Goal: Task Accomplishment & Management: Manage account settings

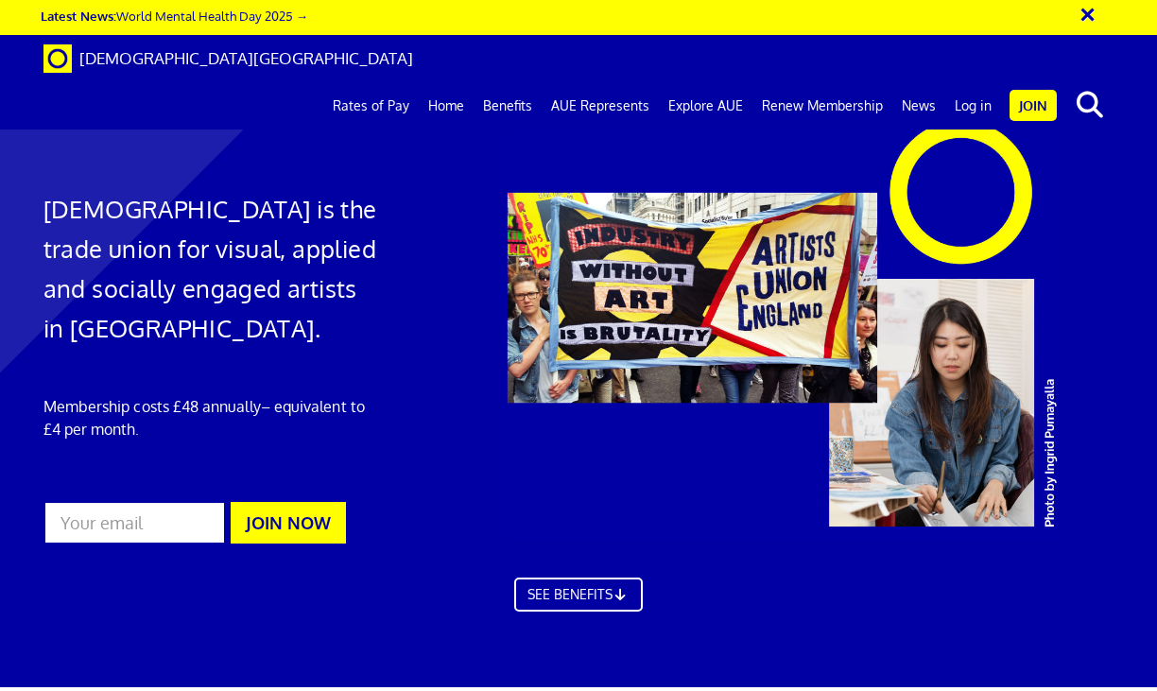
scroll to position [0, 2]
click at [961, 82] on link "Log in" at bounding box center [973, 105] width 56 height 47
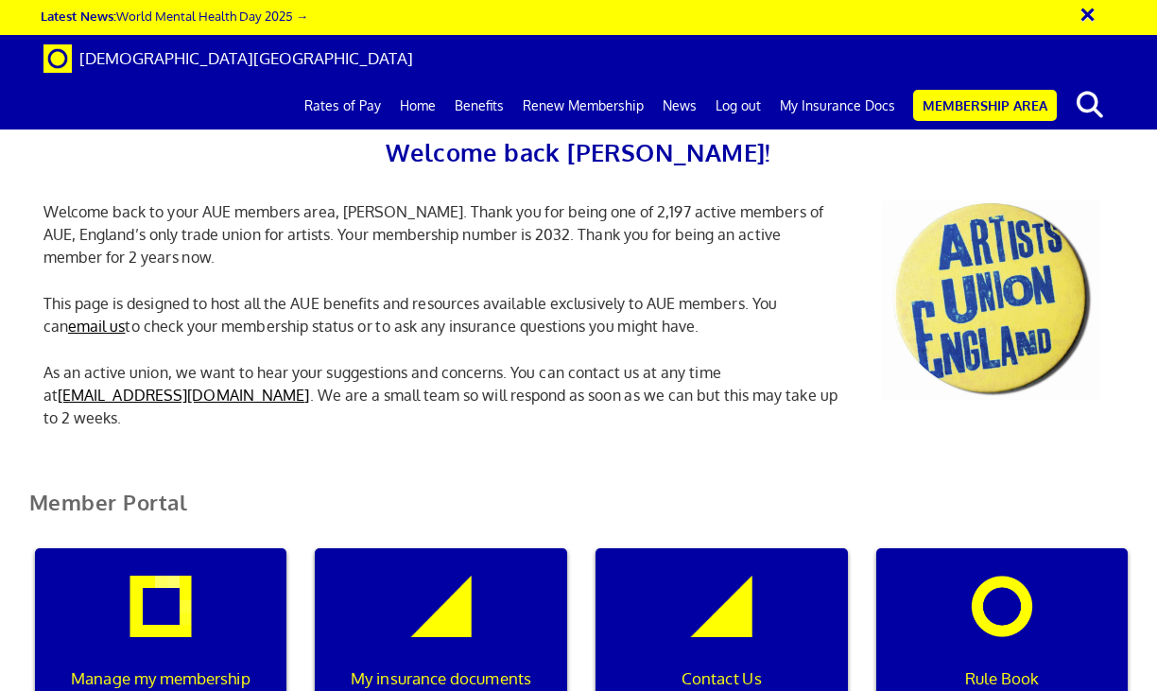
scroll to position [171, 0]
click at [155, 666] on p "Manage my membership" at bounding box center [160, 678] width 227 height 25
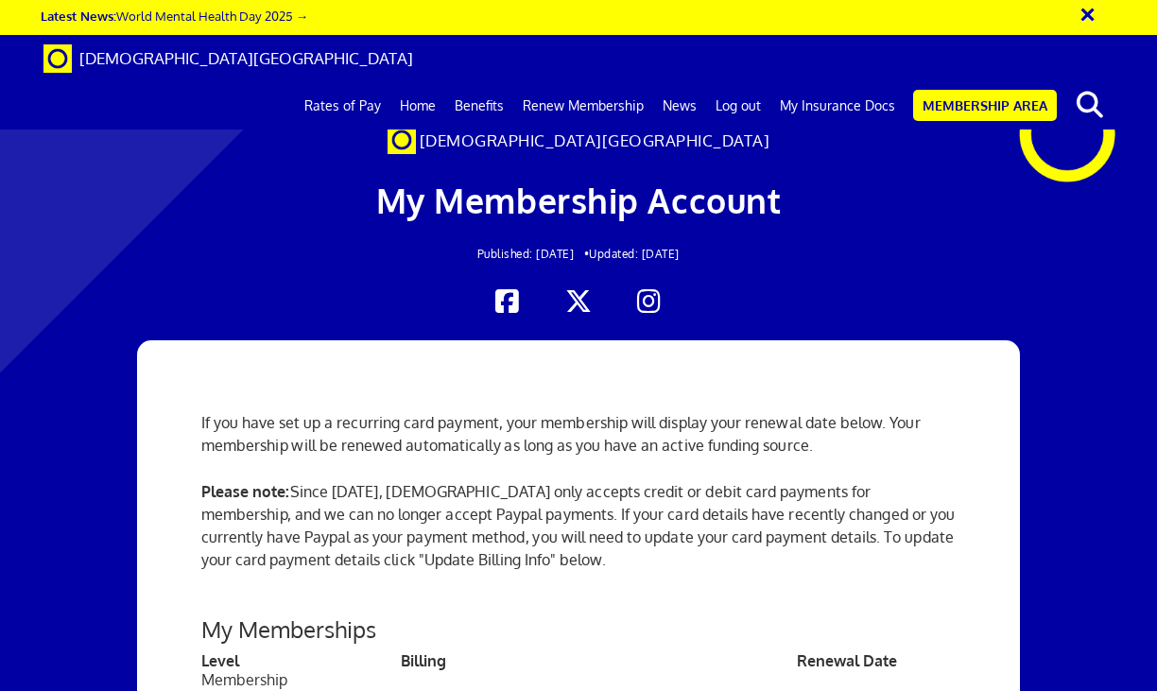
scroll to position [219, 0]
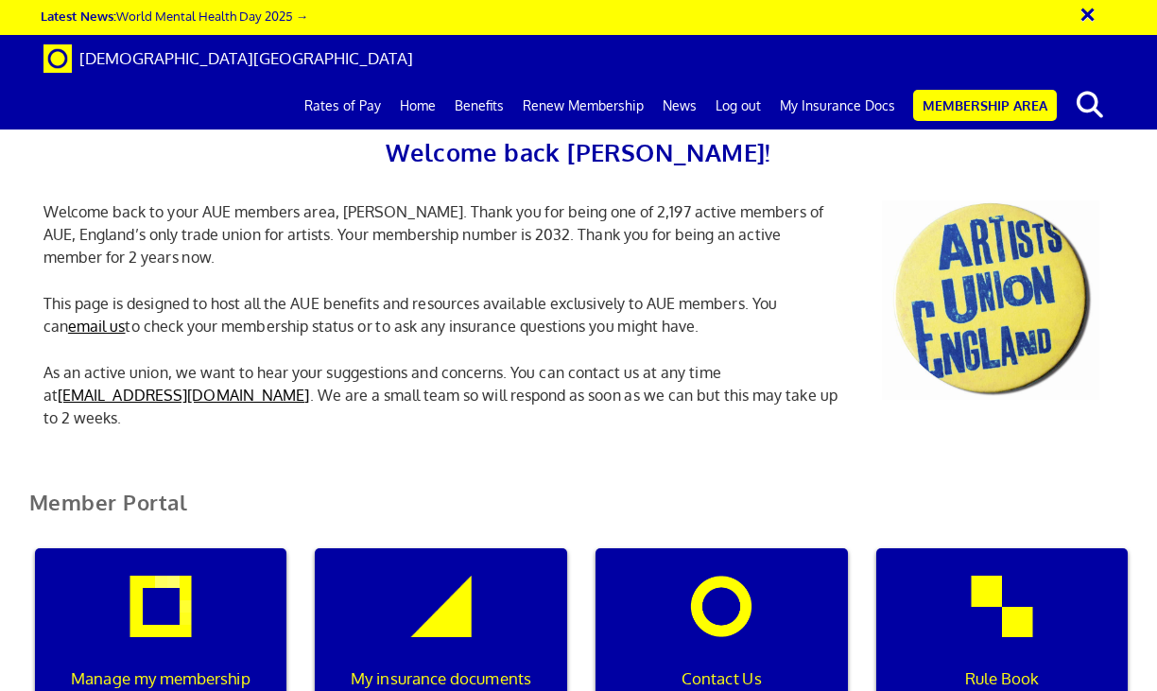
scroll to position [0, 6]
click at [482, 548] on div "My insurance documents" at bounding box center [441, 638] width 252 height 181
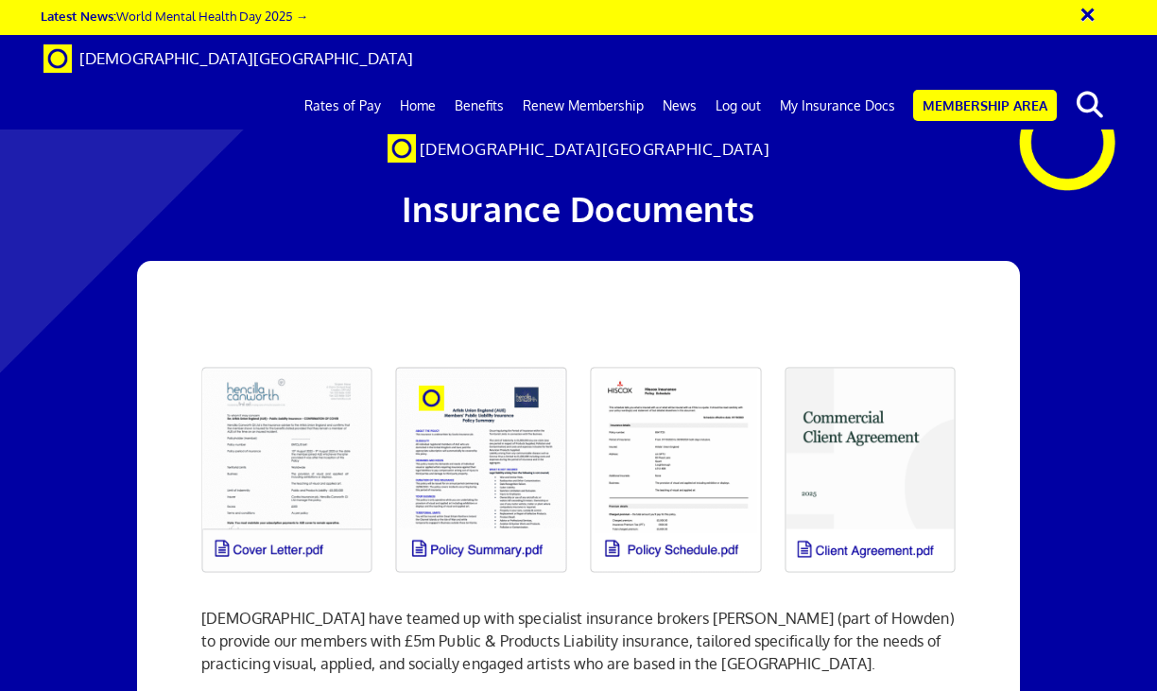
scroll to position [0, 2]
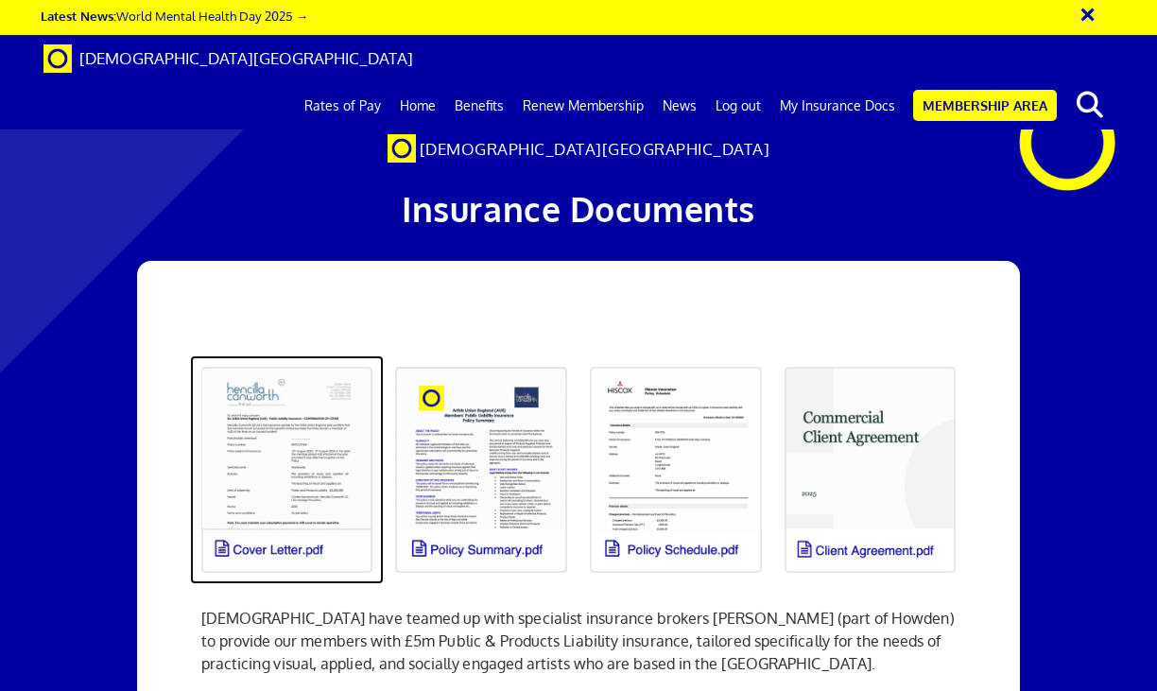
click at [277, 474] on link at bounding box center [287, 469] width 195 height 229
